Goal: Check status: Check status

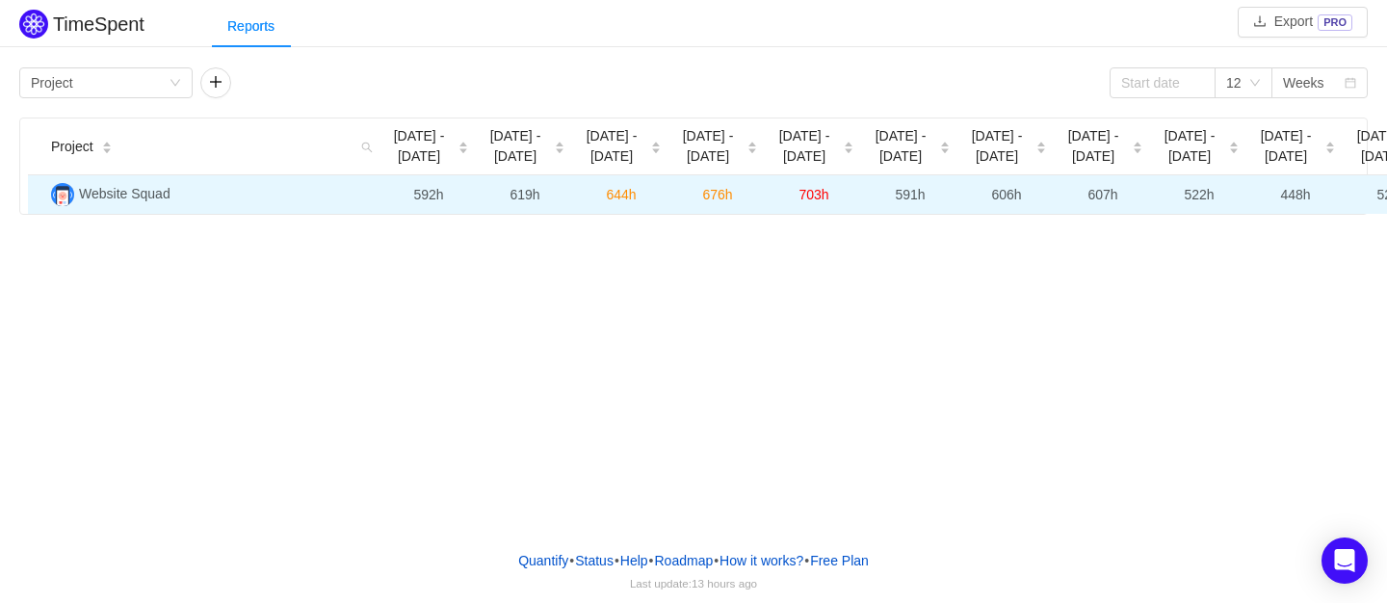
click at [1088, 197] on span "607h" at bounding box center [1103, 194] width 30 height 15
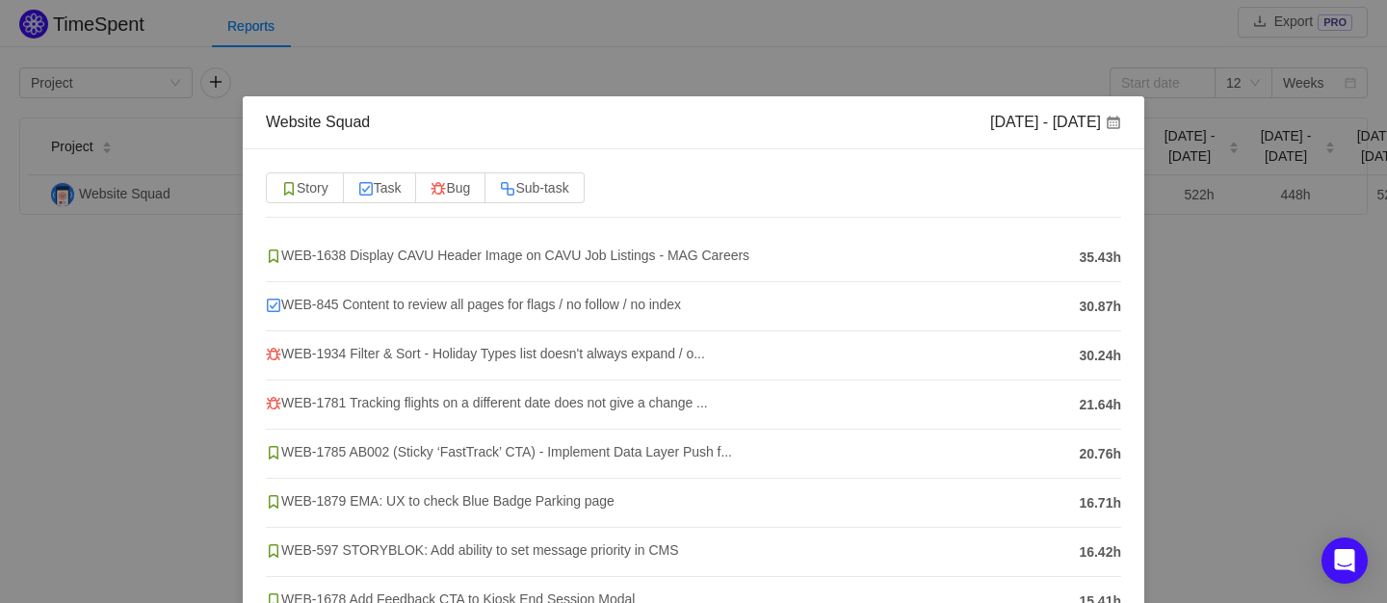
click at [1273, 313] on div "Website Squad [DATE] - [DATE] Story Task Bug Sub-task WEB-1638 Display CAVU Hea…" at bounding box center [693, 301] width 1387 height 603
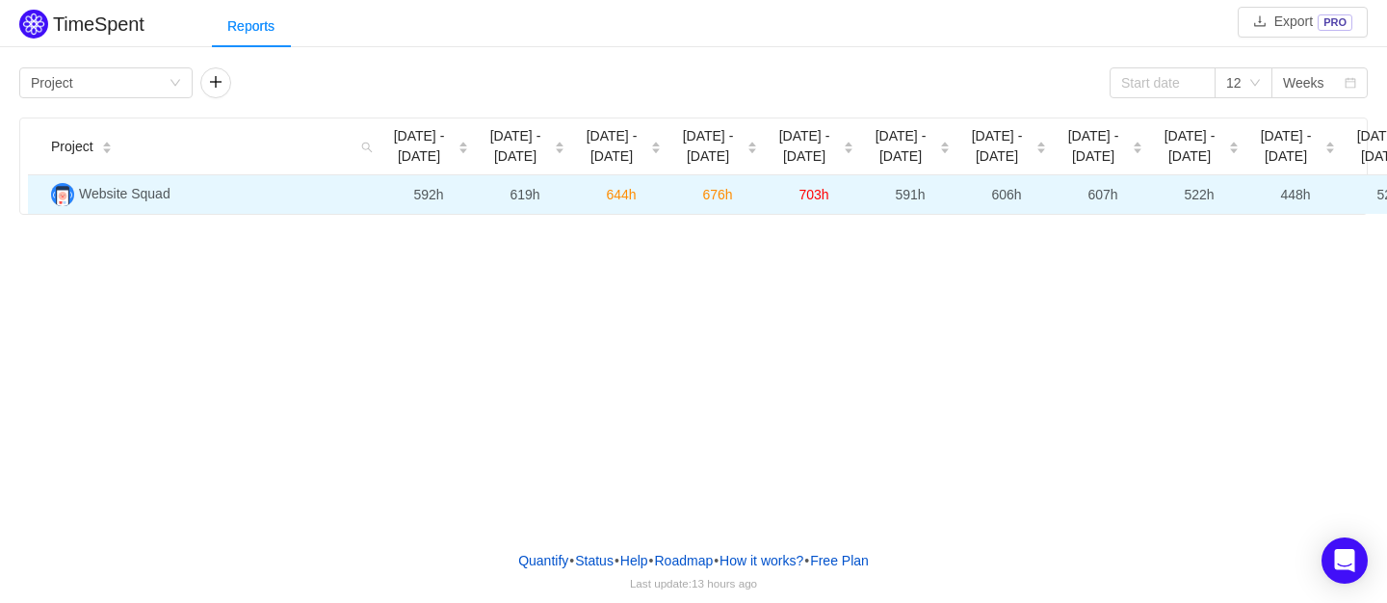
click at [1378, 190] on span "524h" at bounding box center [1392, 194] width 30 height 15
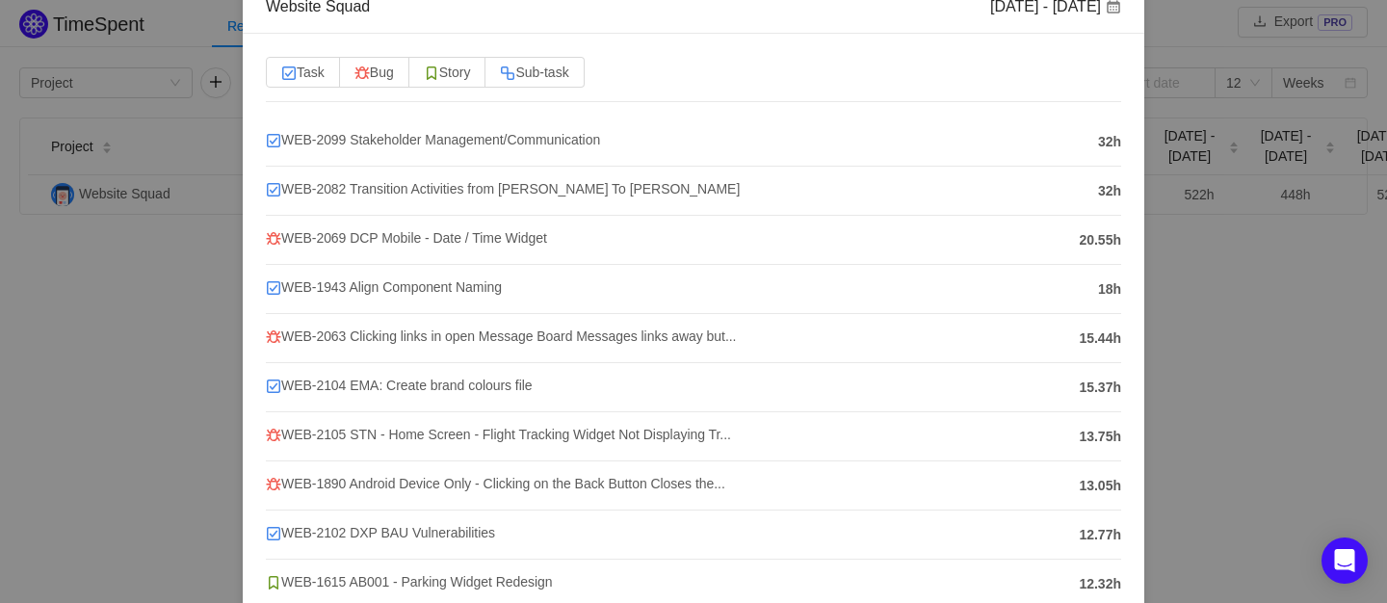
scroll to position [276, 0]
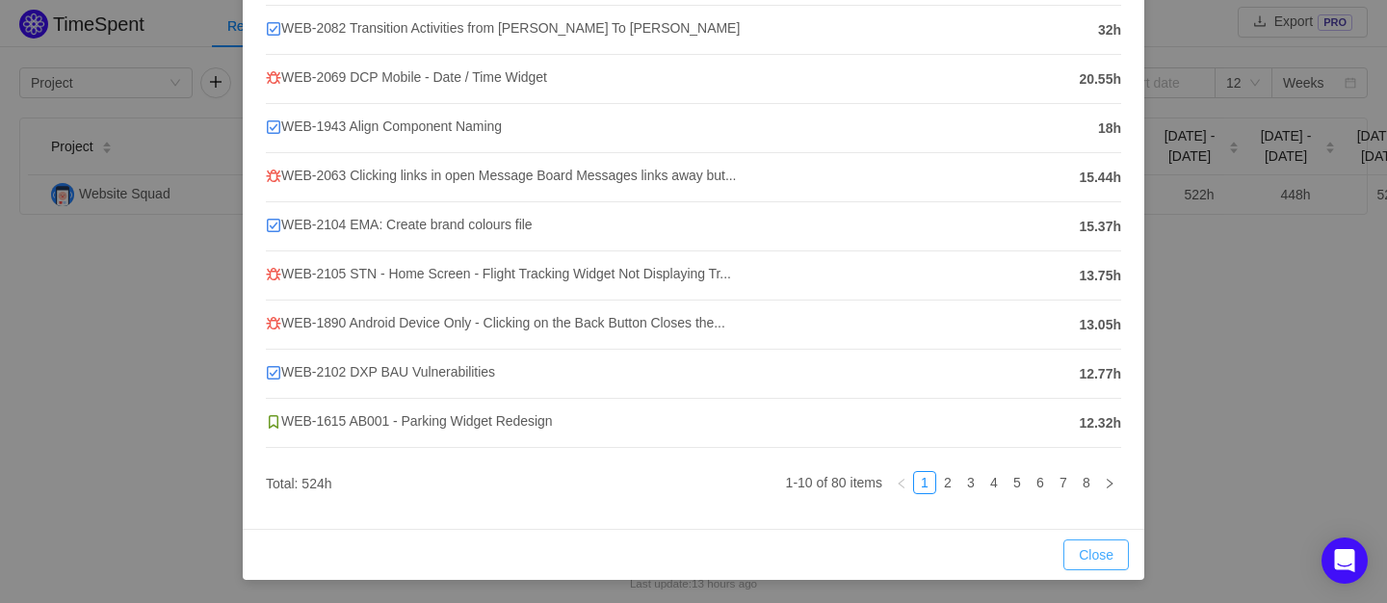
click at [1070, 563] on button "Close" at bounding box center [1096, 554] width 66 height 31
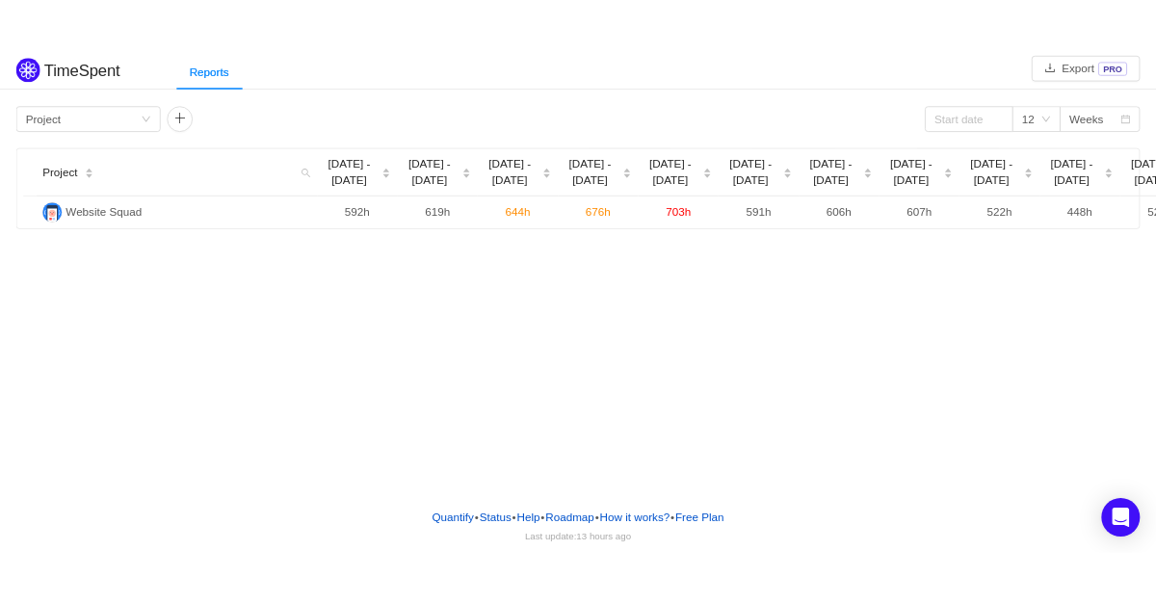
scroll to position [180, 0]
